Goal: Transaction & Acquisition: Subscribe to service/newsletter

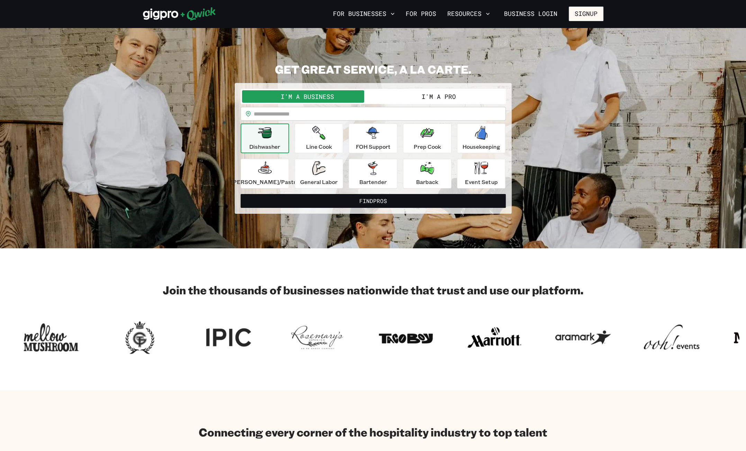
click at [298, 114] on input "text" at bounding box center [380, 114] width 252 height 14
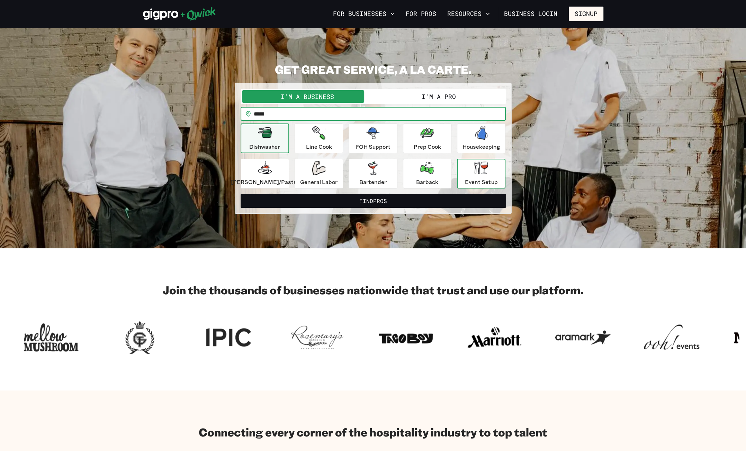
type input "*****"
click at [483, 178] on p "Event Setup" at bounding box center [481, 182] width 33 height 8
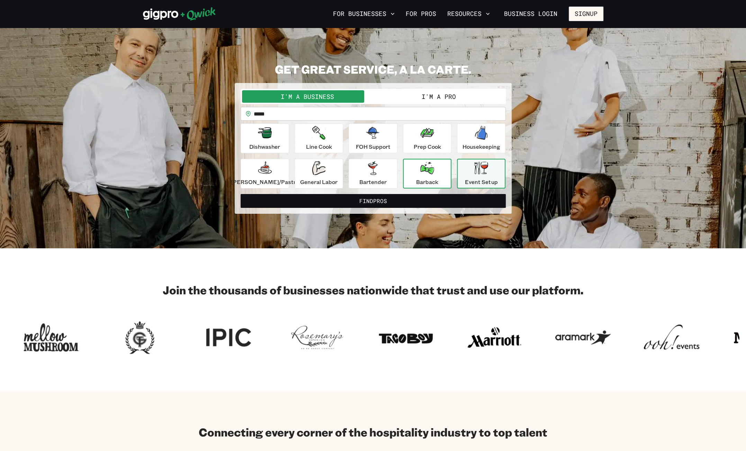
click at [433, 179] on p "Barback" at bounding box center [427, 182] width 22 height 8
click at [465, 173] on div "Event Setup" at bounding box center [481, 173] width 33 height 25
click at [415, 96] on button "I'm a Pro" at bounding box center [438, 96] width 131 height 12
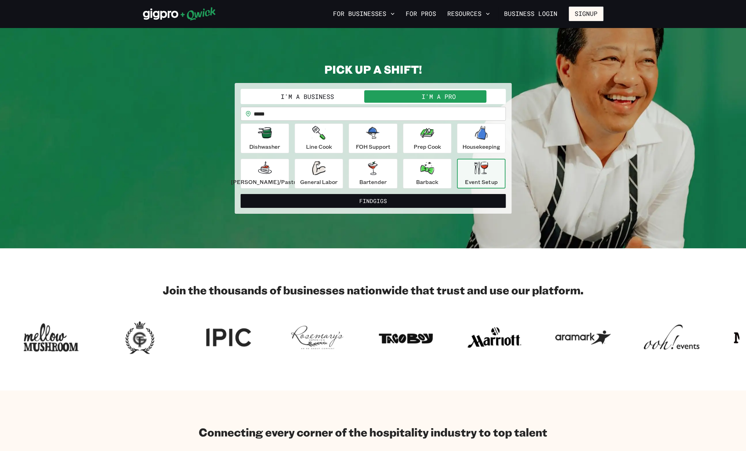
click at [469, 179] on p "Event Setup" at bounding box center [481, 182] width 33 height 8
click at [422, 176] on div "Barback" at bounding box center [427, 173] width 22 height 25
click at [465, 171] on div "Event Setup" at bounding box center [481, 173] width 33 height 25
click at [423, 169] on icon "button" at bounding box center [427, 168] width 14 height 12
click at [394, 170] on button "Bartender" at bounding box center [373, 174] width 48 height 30
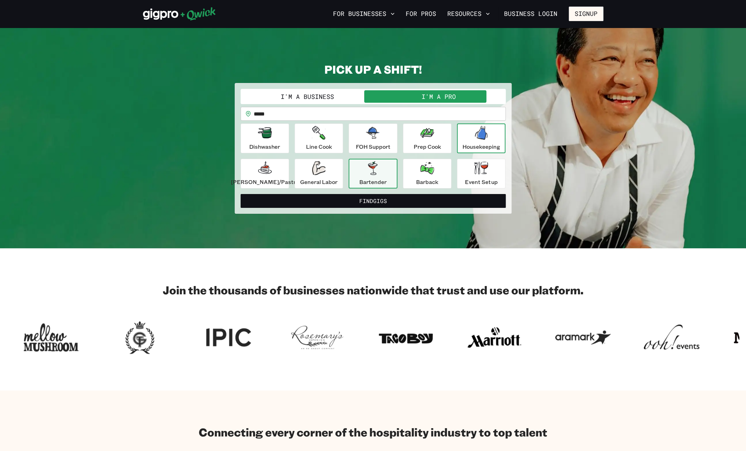
click at [475, 140] on icon "button" at bounding box center [481, 133] width 12 height 14
click at [331, 140] on div "Line Cook" at bounding box center [319, 138] width 26 height 25
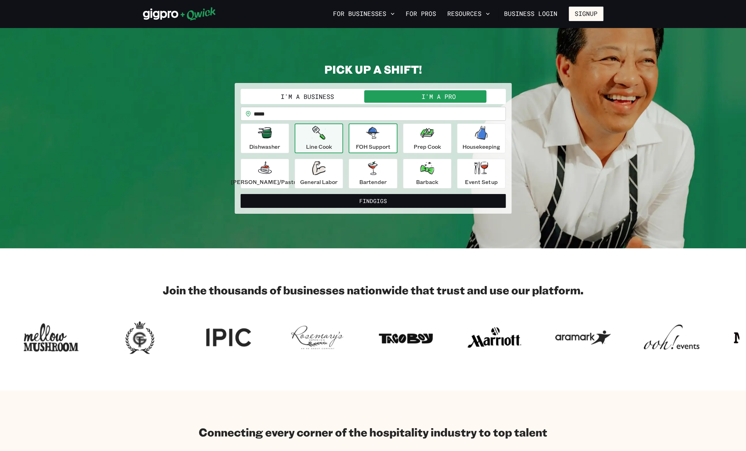
click at [370, 140] on div "FOH Support" at bounding box center [373, 138] width 35 height 25
click at [474, 171] on icon "button" at bounding box center [481, 168] width 14 height 13
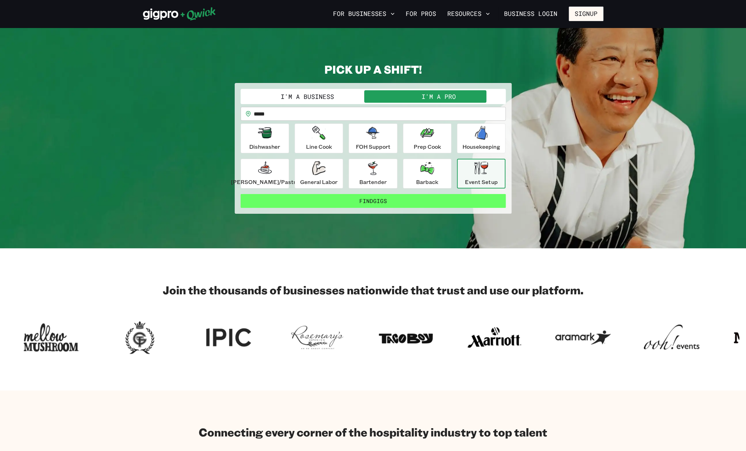
click at [395, 201] on button "Find Gigs" at bounding box center [373, 201] width 265 height 14
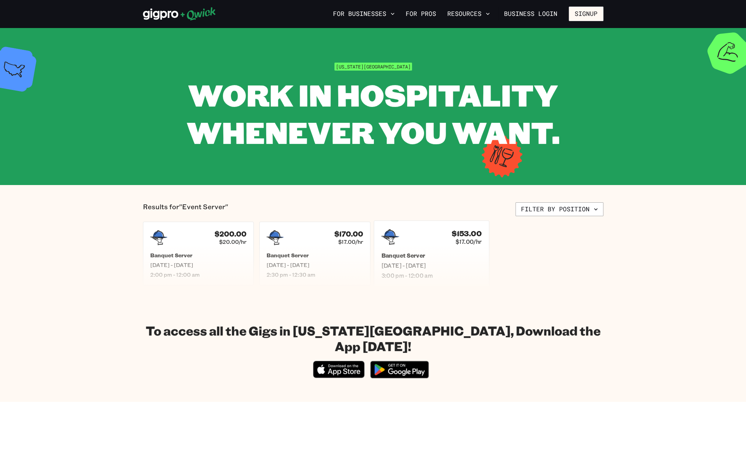
scroll to position [35, 0]
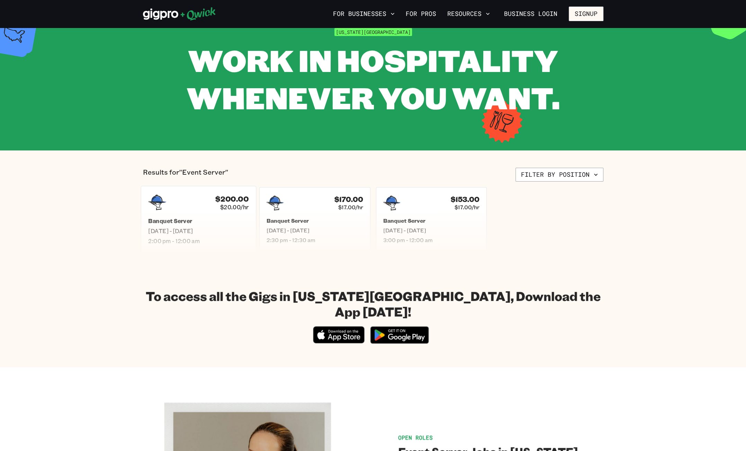
click at [211, 223] on h5 "Banquet Server" at bounding box center [198, 220] width 100 height 7
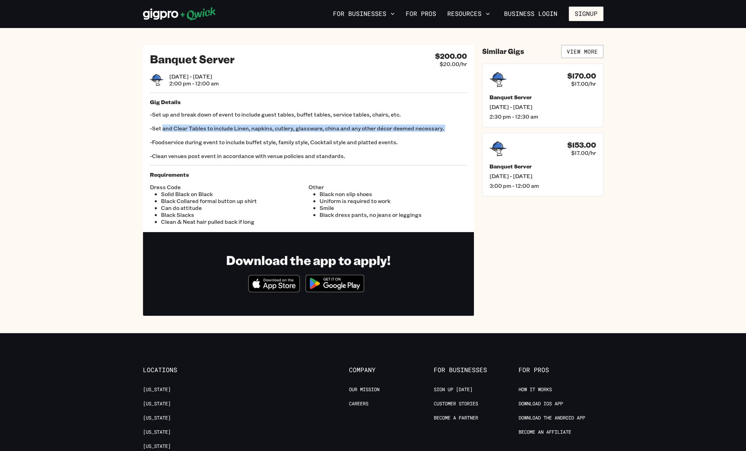
drag, startPoint x: 163, startPoint y: 129, endPoint x: 375, endPoint y: 133, distance: 211.9
click at [375, 133] on p "-Set up and break down of event to include guest tables, buffet tables, service…" at bounding box center [308, 135] width 317 height 48
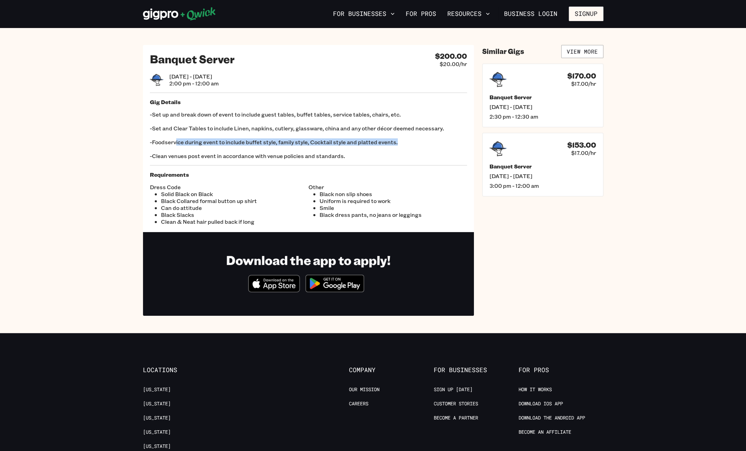
drag, startPoint x: 175, startPoint y: 145, endPoint x: 397, endPoint y: 144, distance: 222.3
click at [397, 144] on p "-Set up and break down of event to include guest tables, buffet tables, service…" at bounding box center [308, 135] width 317 height 48
click at [190, 154] on p "-Set up and break down of event to include guest tables, buffet tables, service…" at bounding box center [308, 135] width 317 height 48
drag, startPoint x: 174, startPoint y: 159, endPoint x: 246, endPoint y: 159, distance: 72.0
click at [246, 159] on p "-Set up and break down of event to include guest tables, buffet tables, service…" at bounding box center [308, 135] width 317 height 48
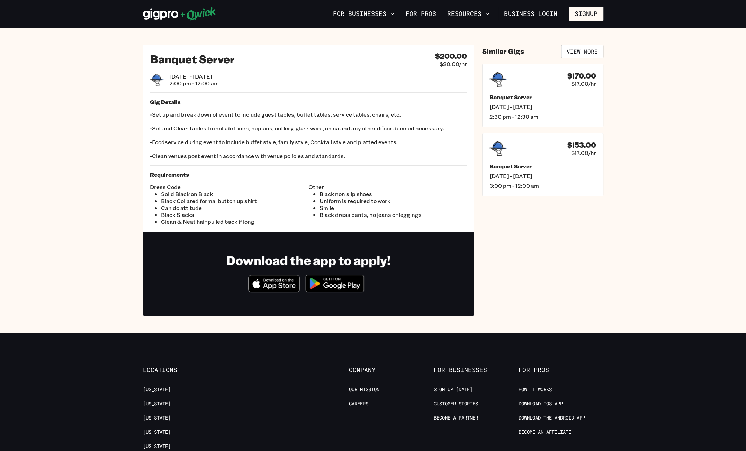
click at [188, 193] on li "Solid Black on Black" at bounding box center [234, 194] width 147 height 7
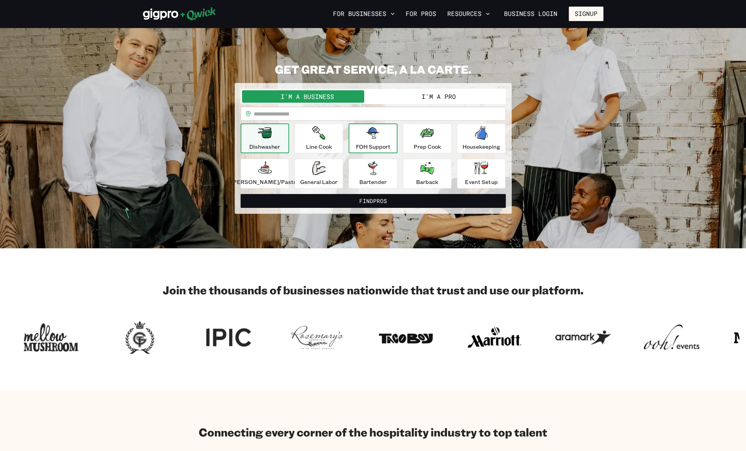
click at [373, 139] on icon "button" at bounding box center [373, 133] width 14 height 14
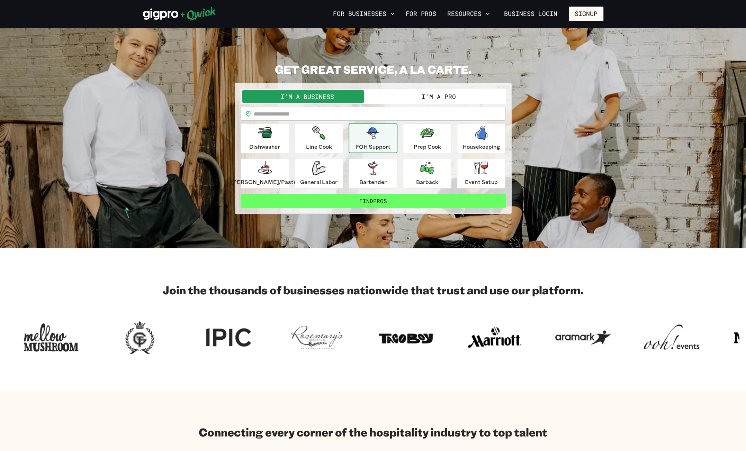
click at [383, 198] on button "Find Pros" at bounding box center [373, 201] width 265 height 14
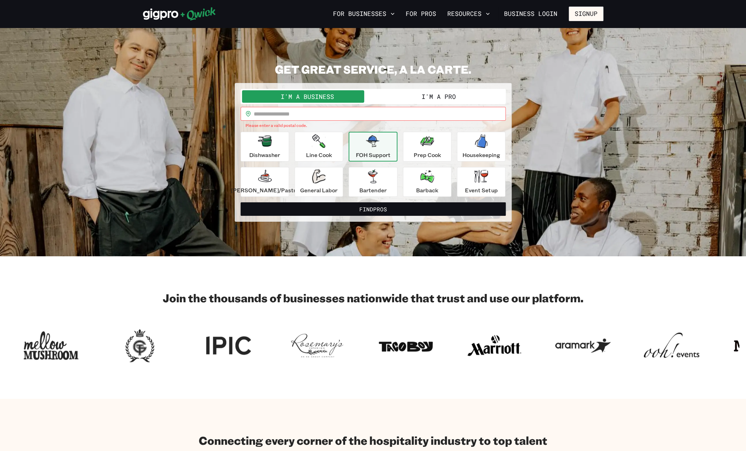
click at [432, 95] on button "I'm a Pro" at bounding box center [438, 96] width 131 height 12
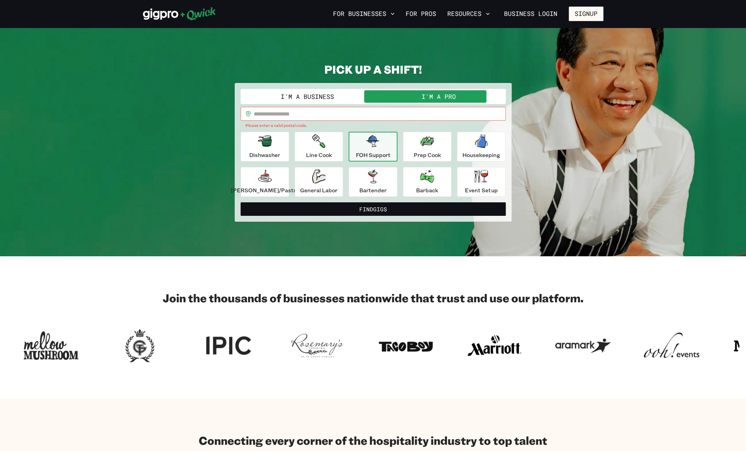
click at [309, 119] on input "text" at bounding box center [380, 114] width 252 height 14
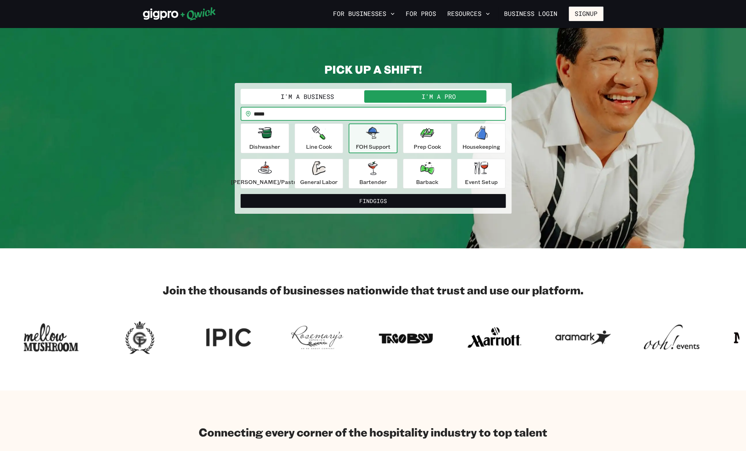
type input "*****"
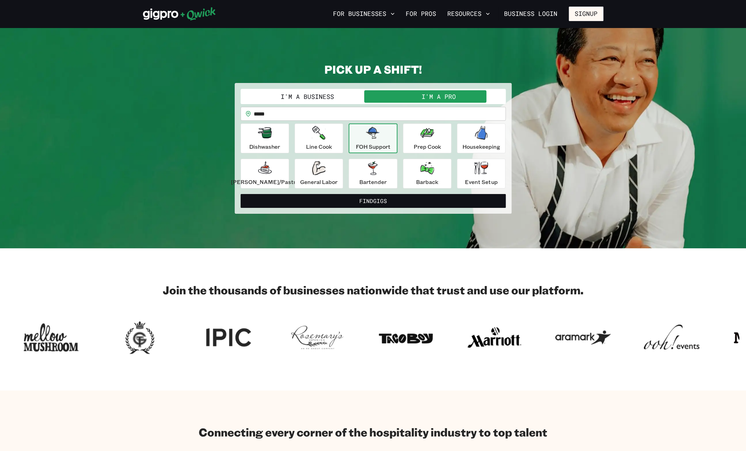
click at [370, 140] on div "FOH Support" at bounding box center [373, 138] width 35 height 25
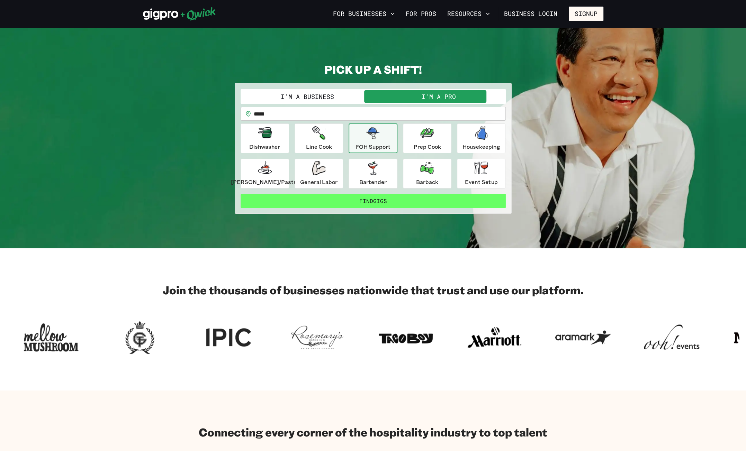
click at [367, 201] on button "Find Gigs" at bounding box center [373, 201] width 265 height 14
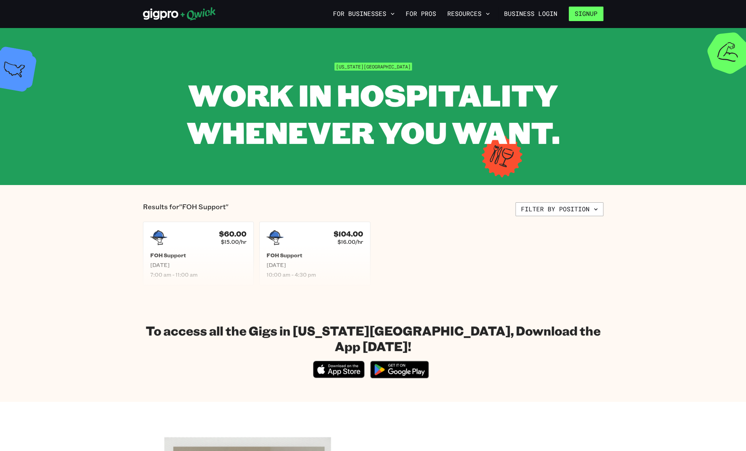
click at [588, 11] on button "Signup" at bounding box center [586, 14] width 35 height 15
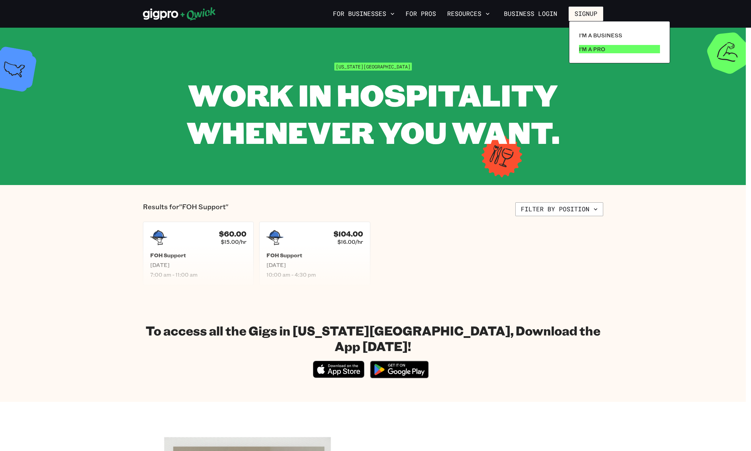
click at [595, 47] on p "I'm a Pro" at bounding box center [592, 49] width 26 height 8
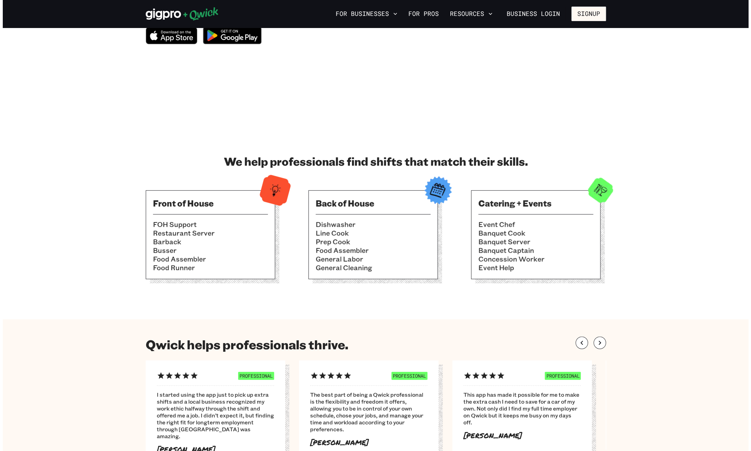
scroll to position [35, 0]
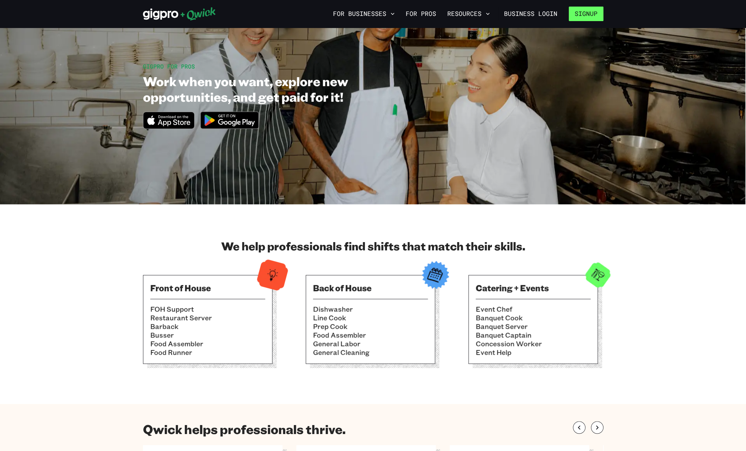
click at [579, 18] on button "Signup" at bounding box center [586, 14] width 35 height 15
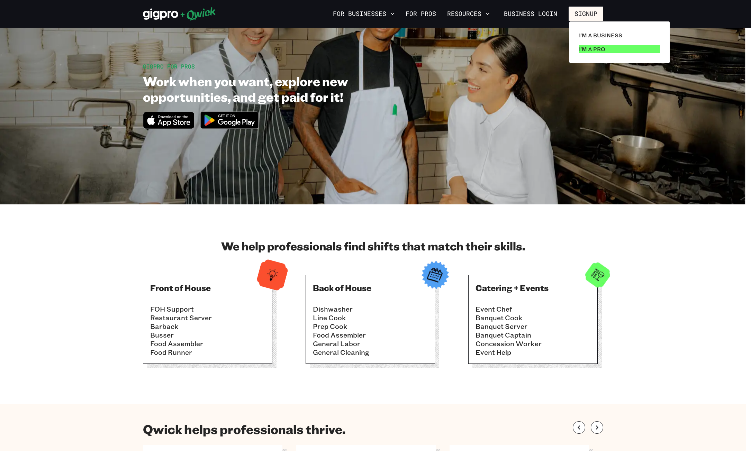
click at [594, 47] on p "I'm a Pro" at bounding box center [592, 49] width 26 height 8
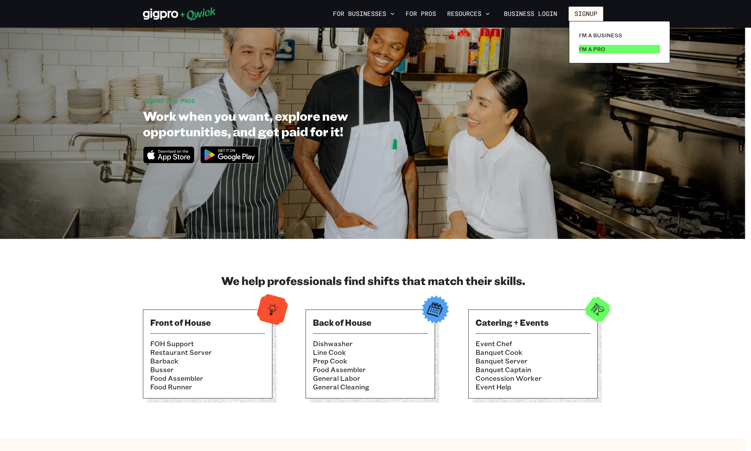
click at [587, 51] on p "I'm a Pro" at bounding box center [592, 49] width 26 height 8
